Goal: Find specific page/section: Find specific page/section

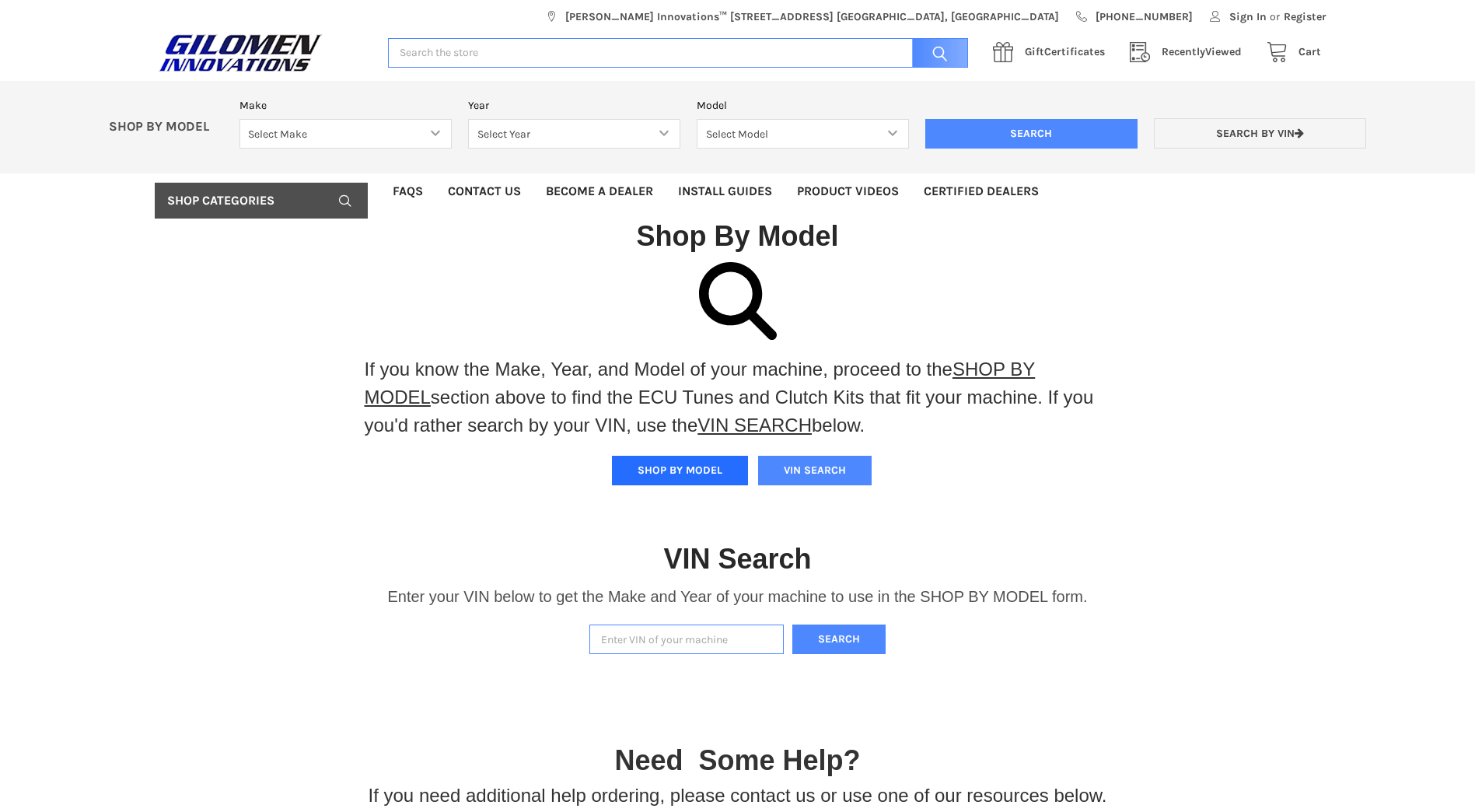
click at [677, 477] on button "SHOP BY MODEL" at bounding box center [680, 470] width 136 height 29
click at [435, 139] on select "Select Make Bobcat UTV Gravely UTV ACE 900 RANGER 570 Ranger 700 / 800 RANGER 9…" at bounding box center [345, 134] width 213 height 30
select select "353"
click at [239, 119] on select "Select Make Bobcat UTV Gravely UTV ACE 900 RANGER 570 Ranger 700 / 800 RANGER 9…" at bounding box center [345, 134] width 213 height 30
click at [667, 134] on select "Select Year [DATE] 2017 2018 2019 2020 2021 2022 2023 2024 2025" at bounding box center [574, 134] width 213 height 30
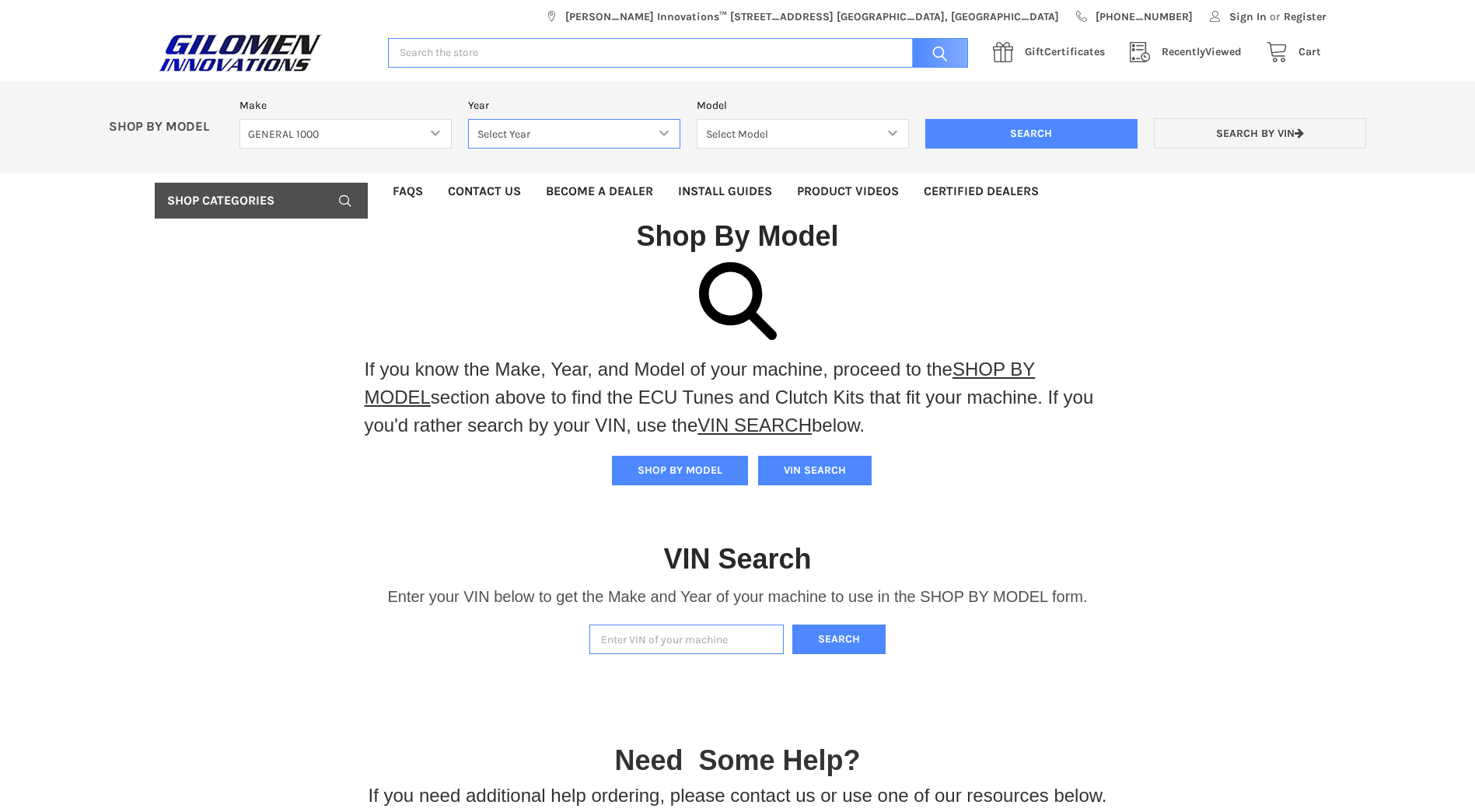
select select "423"
click at [468, 119] on select "Select Year [DATE] 2017 2018 2019 2020 2021 2022 2023 2024 2025" at bounding box center [574, 134] width 213 height 30
click at [893, 131] on select "Select Model GENERAL 1000 GENERAL 1000 4 GENERAL 1000 XP GENERAL 1000 XP 4" at bounding box center [803, 134] width 213 height 30
select select "425"
click at [697, 119] on select "Select Model GENERAL 1000 GENERAL 1000 4 GENERAL 1000 XP GENERAL 1000 XP 4" at bounding box center [803, 134] width 213 height 30
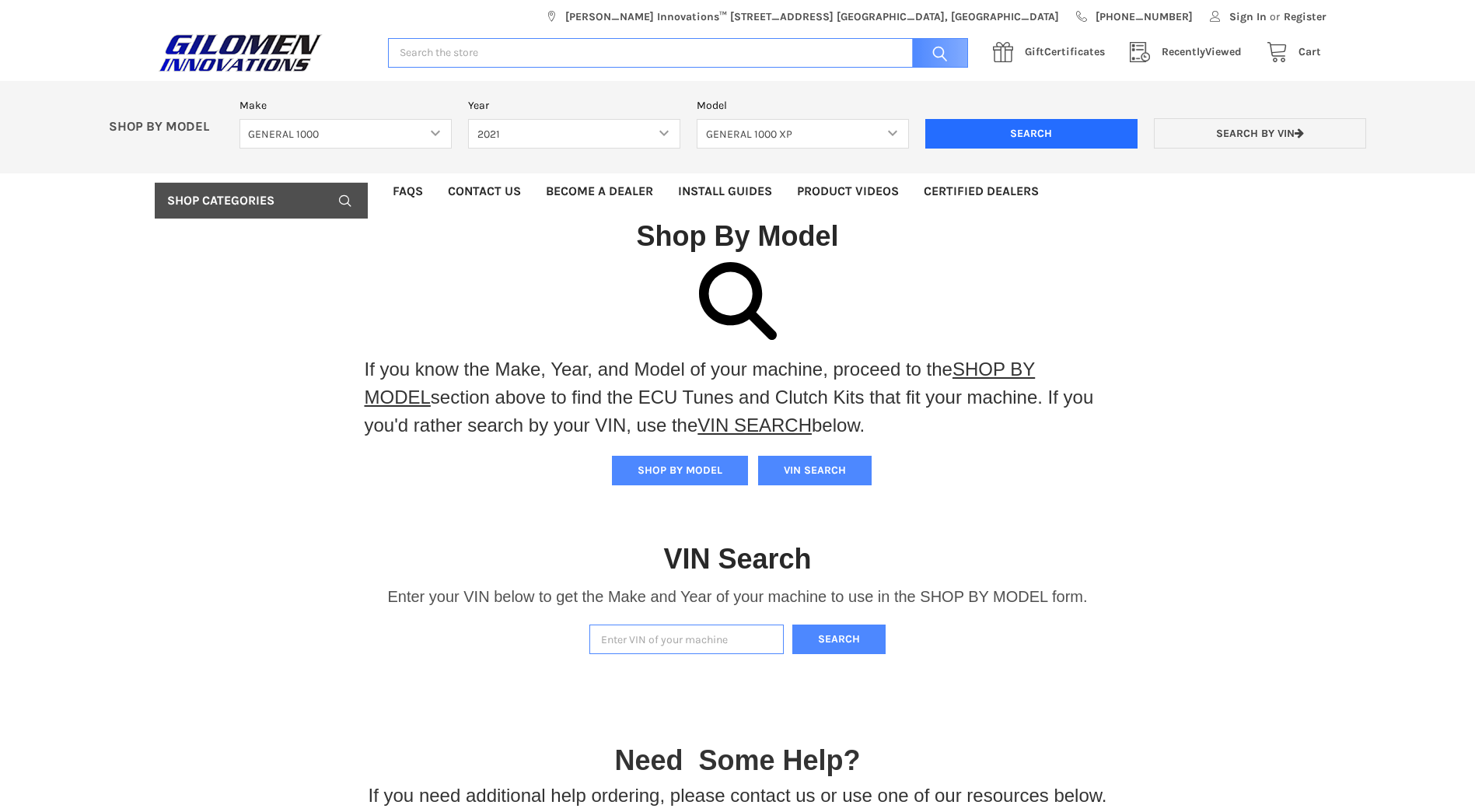
click at [1044, 138] on input "Search" at bounding box center [1031, 134] width 213 height 29
